Goal: Task Accomplishment & Management: Manage account settings

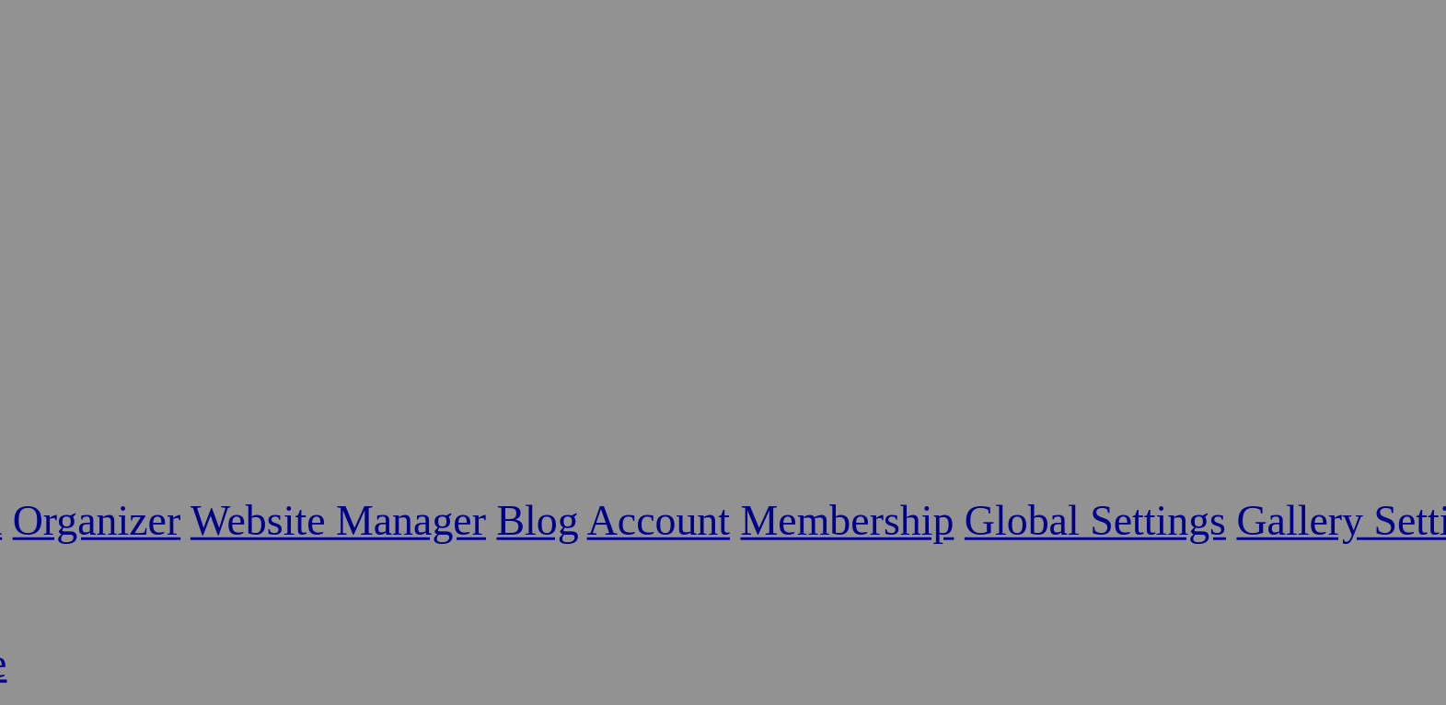
scroll to position [0, 125]
type input "Prayer Service Memorial for Fr. [PERSON_NAME] [PERSON_NAME] - [DATE] (Photos by…"
